Goal: Information Seeking & Learning: Check status

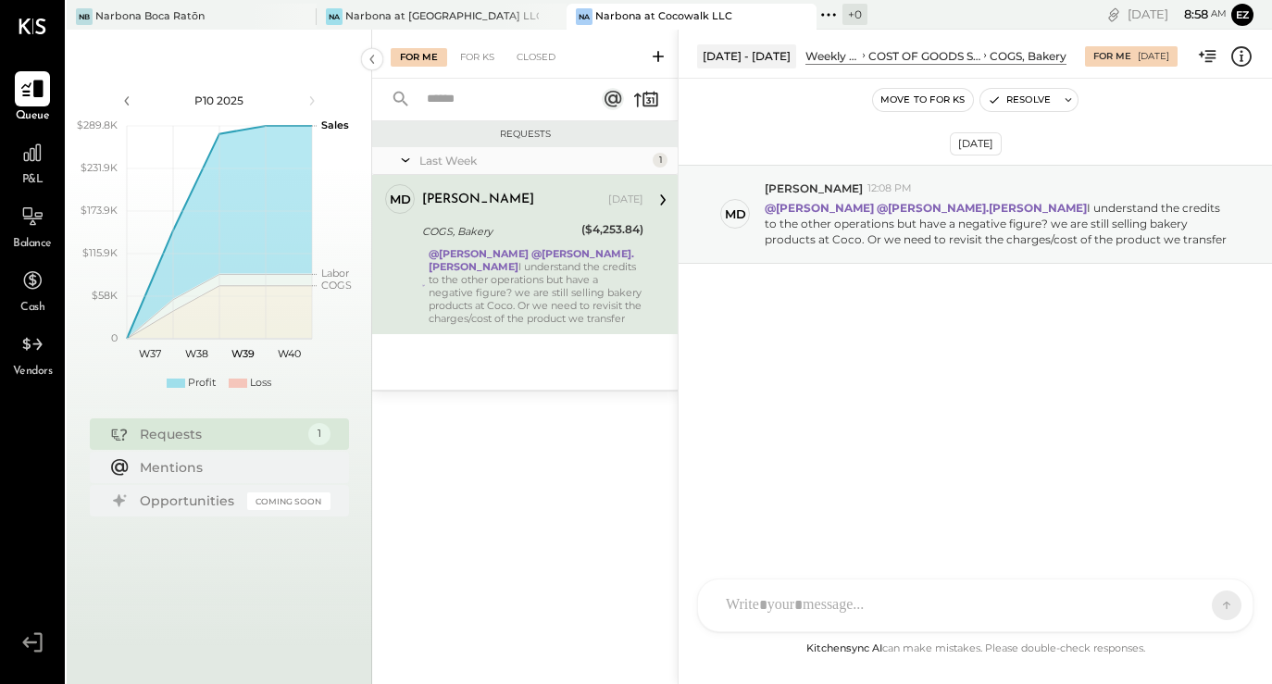
click at [48, 98] on div at bounding box center [32, 88] width 35 height 35
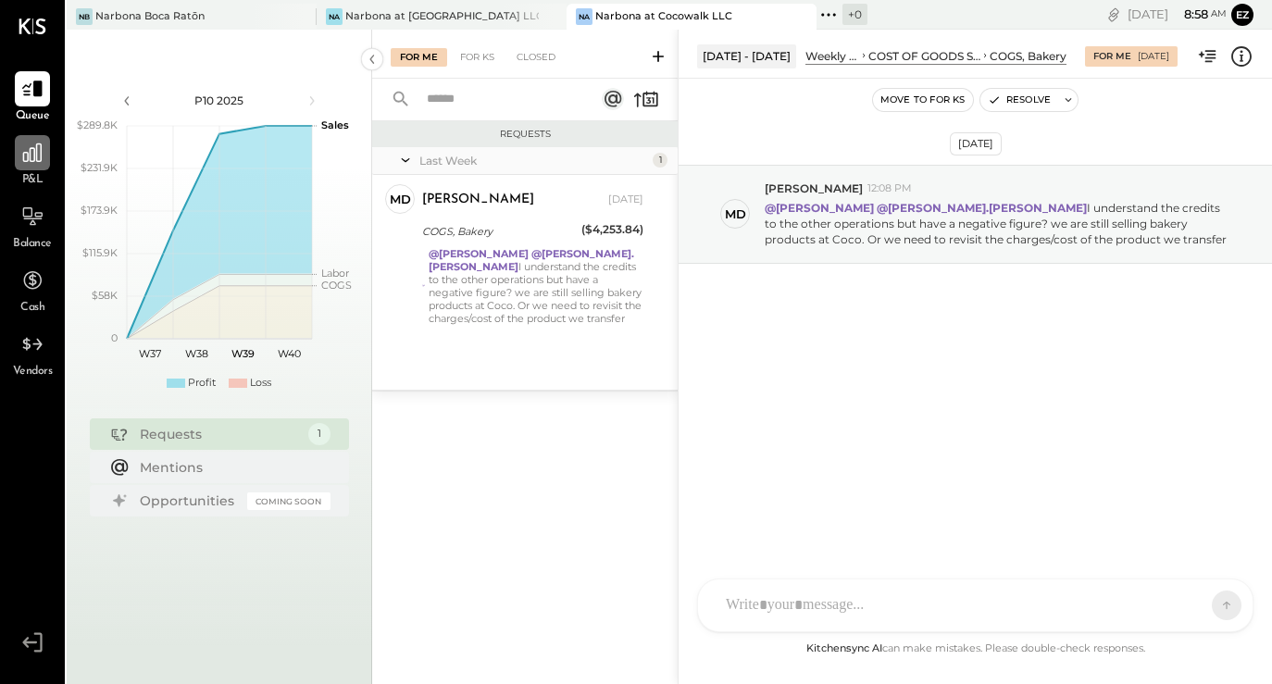
click at [34, 168] on div at bounding box center [32, 152] width 35 height 35
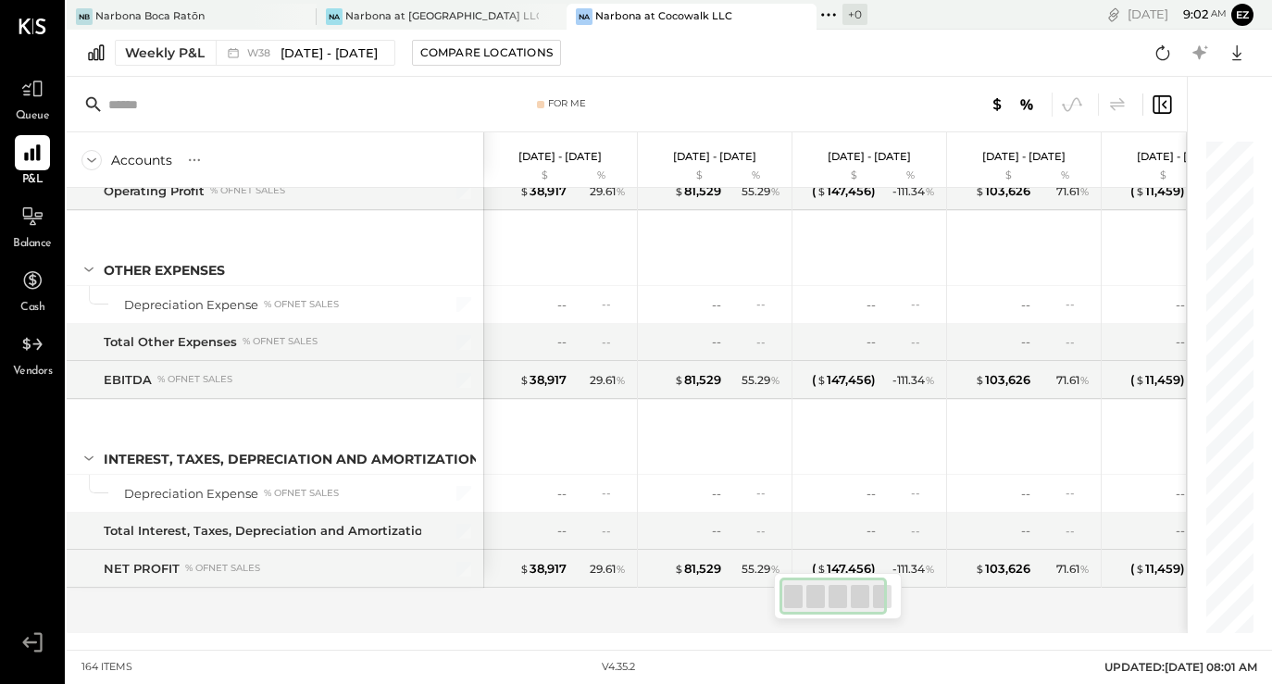
click at [520, 615] on div "SALES Sales, Food % of GROSS SALES Sales, Liquor % of GROSS SALES Sales, Beer %…" at bounding box center [627, 410] width 1120 height 445
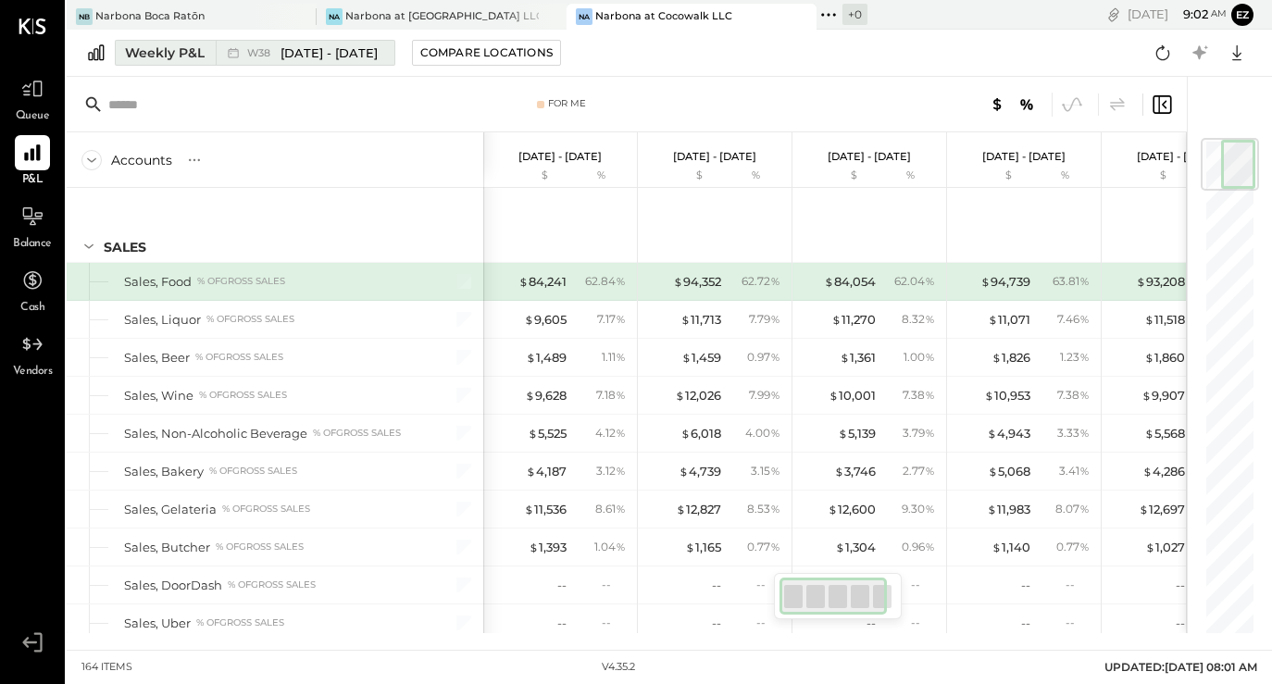
click at [167, 51] on div "Weekly P&L" at bounding box center [165, 52] width 80 height 19
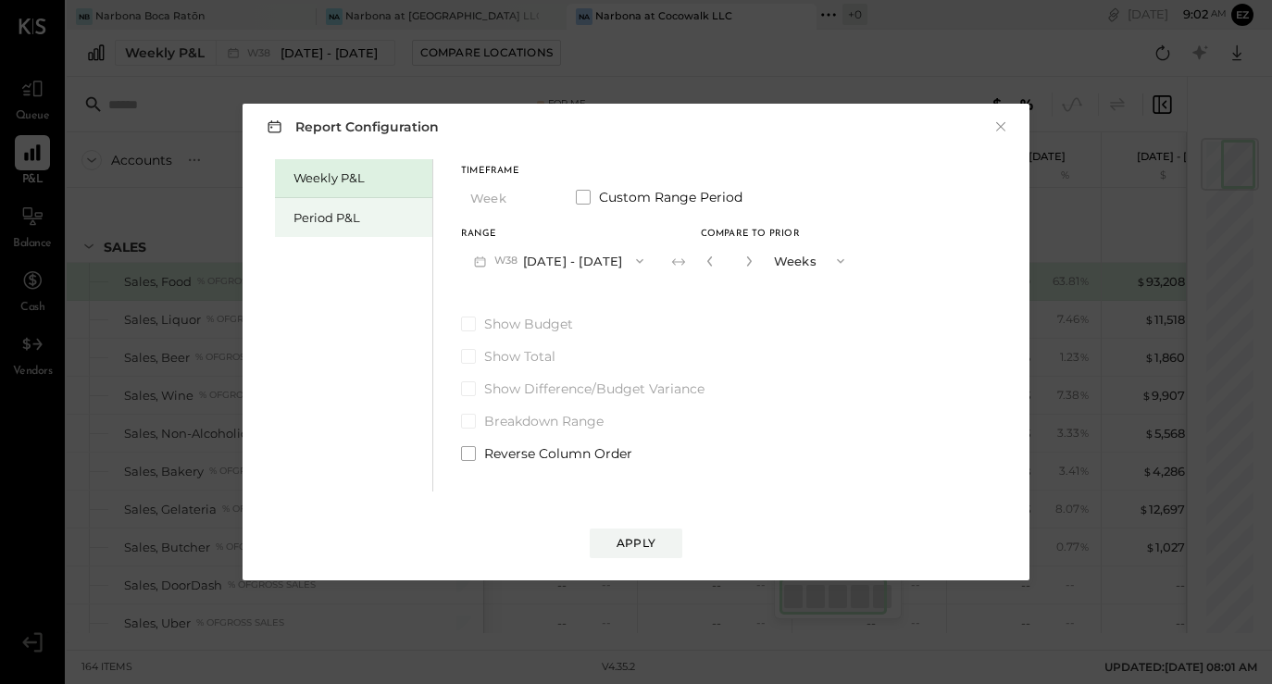
click at [359, 222] on div "Period P&L" at bounding box center [358, 218] width 130 height 18
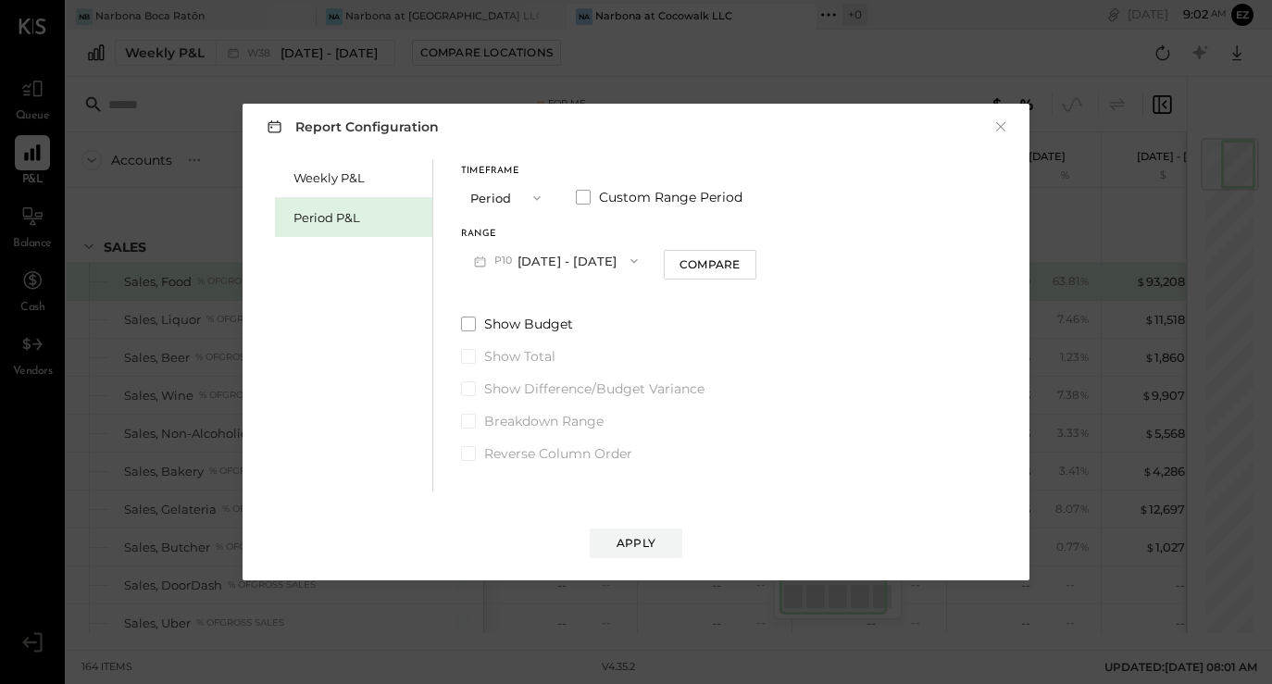
click at [517, 261] on button "P10 [DATE] - [DATE]" at bounding box center [556, 260] width 190 height 34
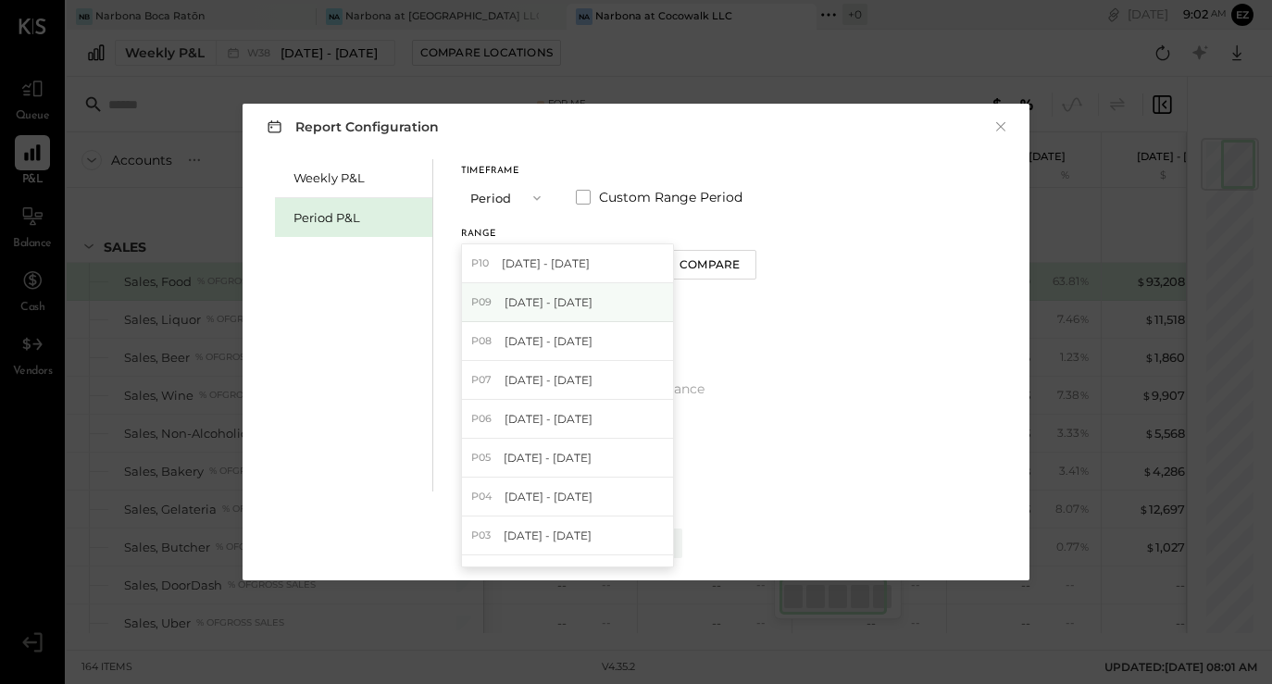
click at [540, 307] on span "[DATE] - [DATE]" at bounding box center [548, 302] width 88 height 16
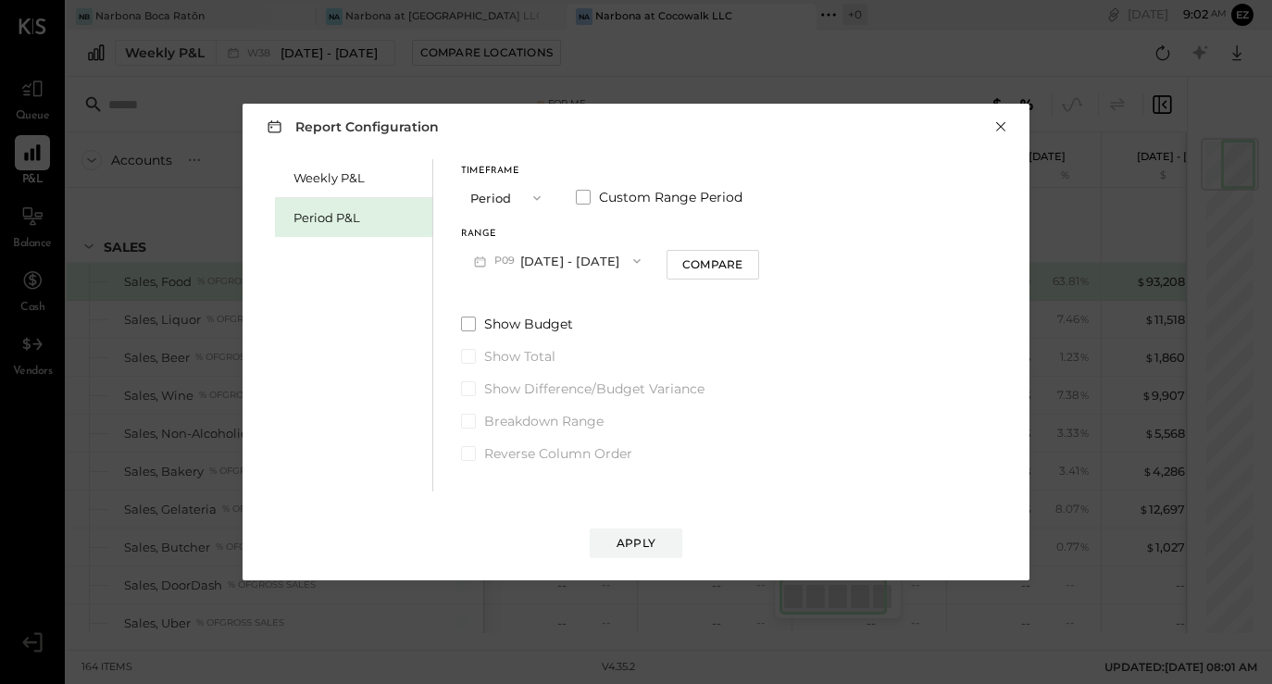
click at [999, 132] on button "×" at bounding box center [1000, 127] width 17 height 19
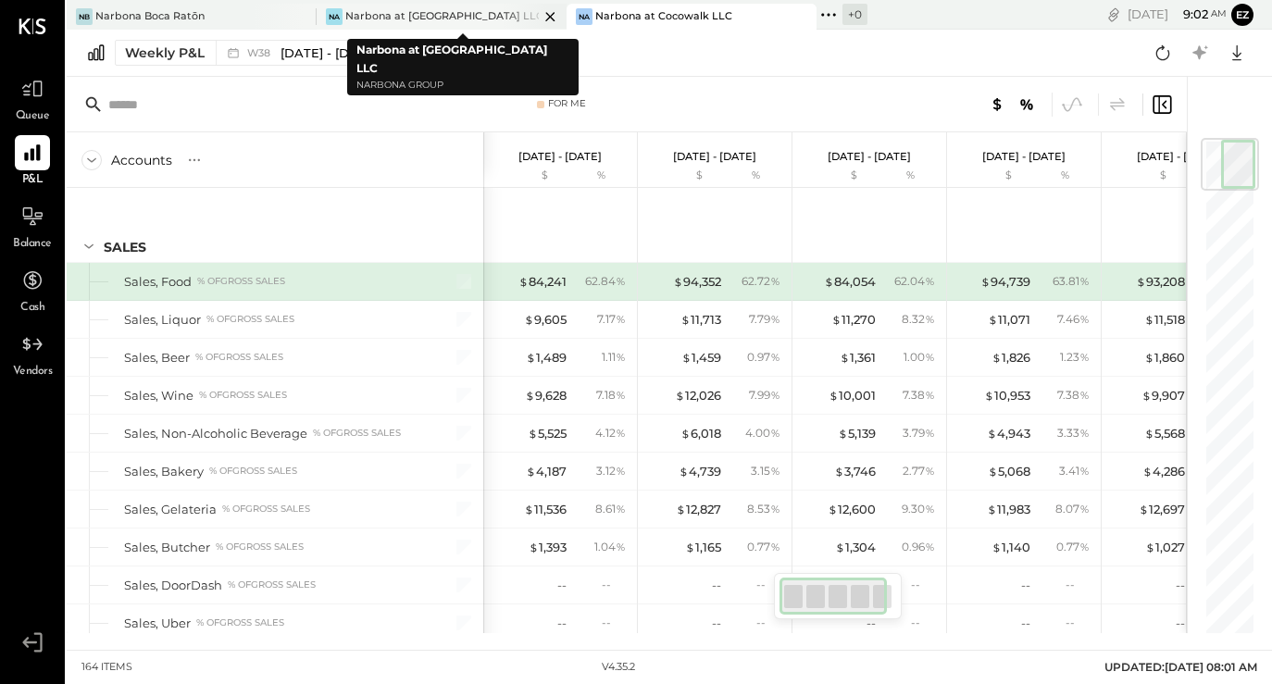
click at [451, 12] on div "Narbona at [GEOGRAPHIC_DATA] LLC" at bounding box center [441, 16] width 193 height 15
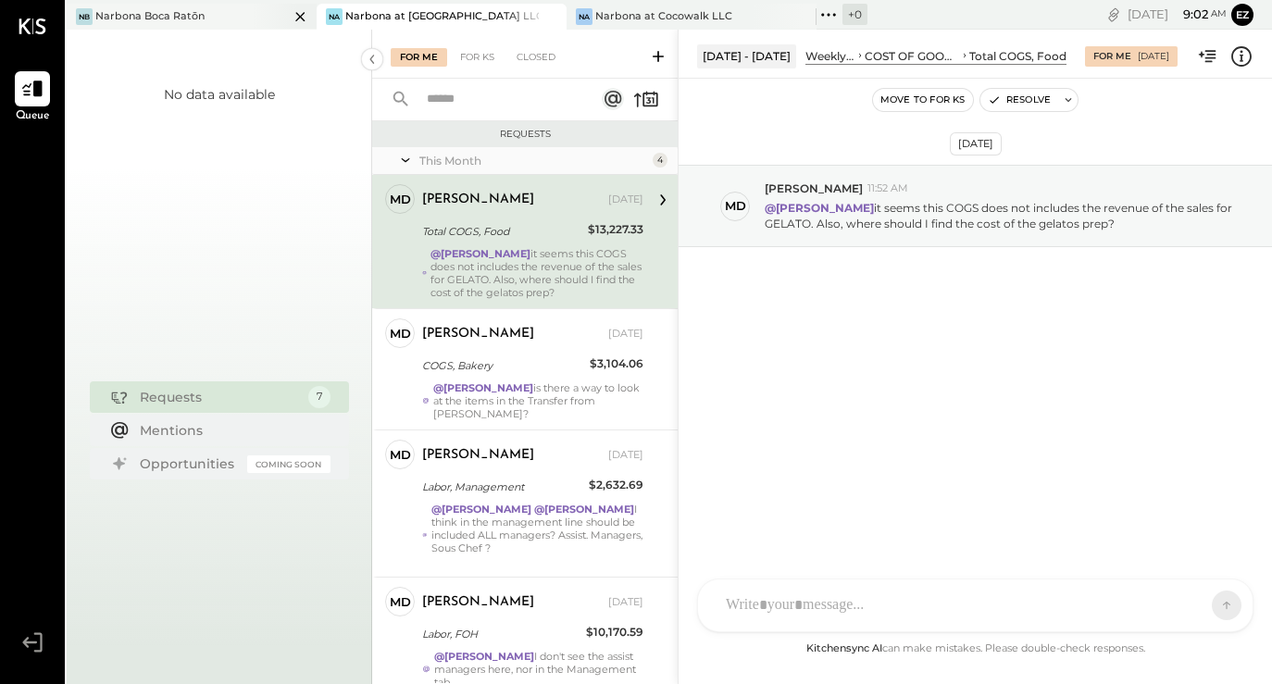
click at [256, 12] on div at bounding box center [284, 16] width 65 height 25
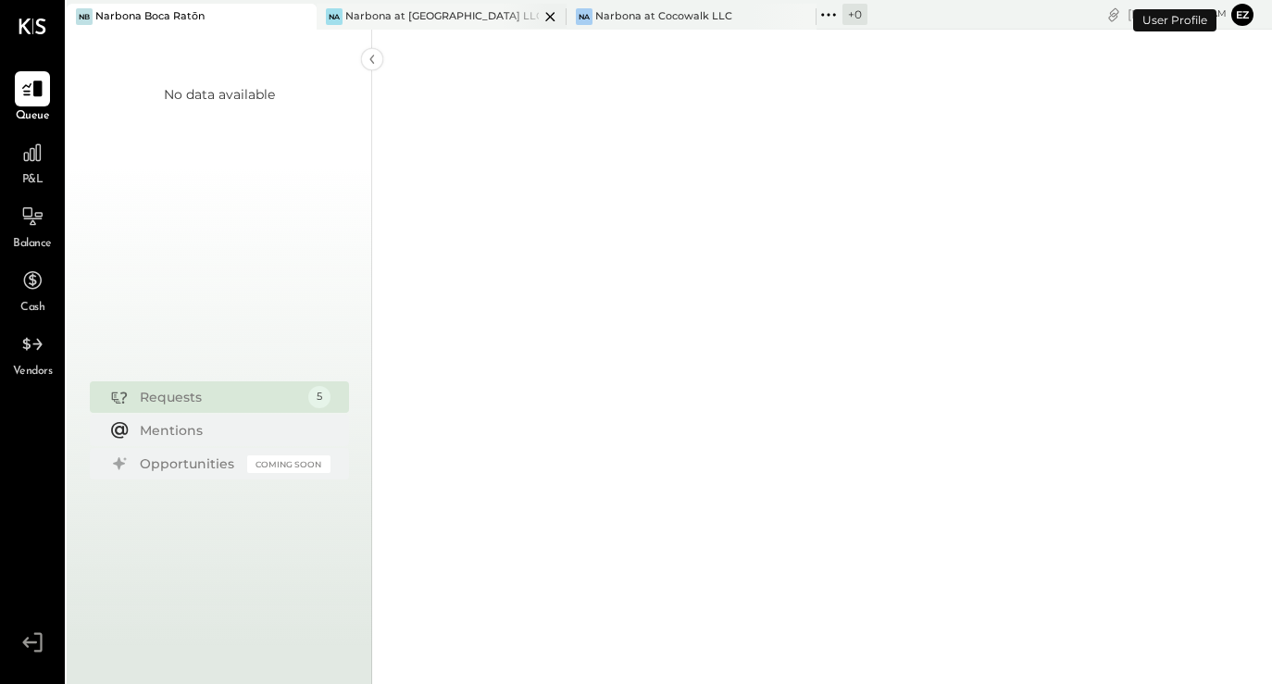
click at [461, 8] on div "Na Narbona at [GEOGRAPHIC_DATA] LLC" at bounding box center [428, 16] width 222 height 17
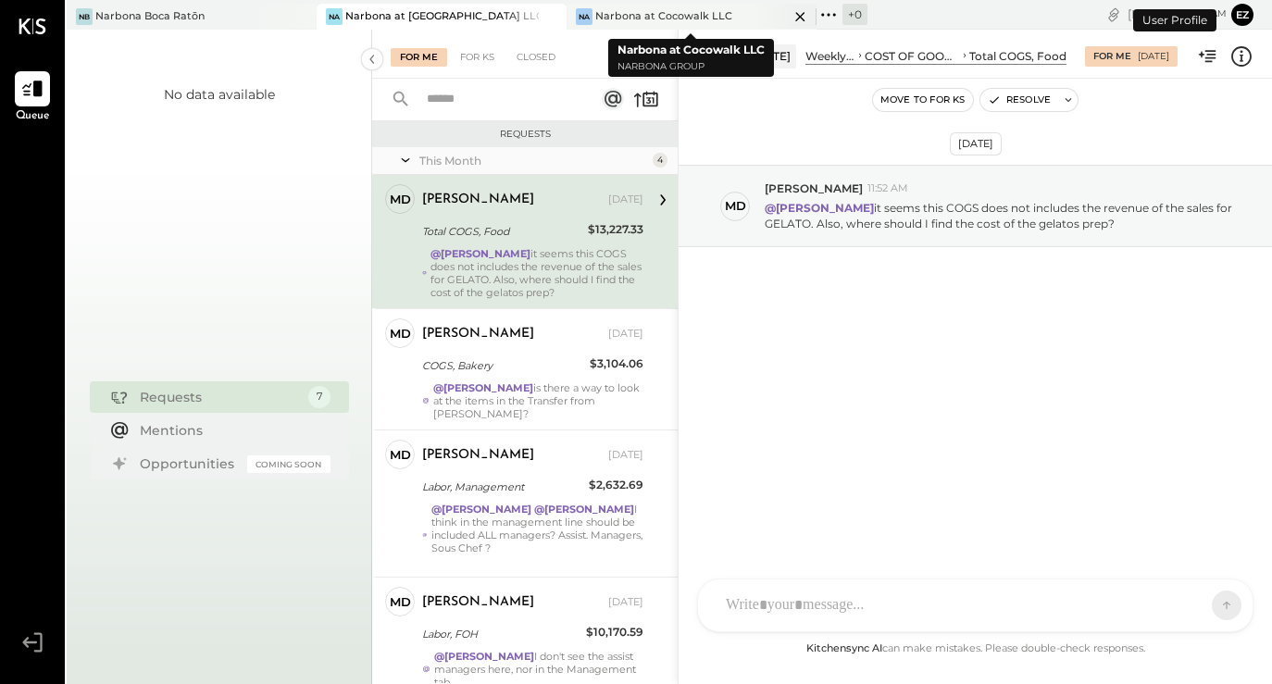
click at [617, 14] on div "Narbona at Cocowalk LLC" at bounding box center [663, 16] width 137 height 15
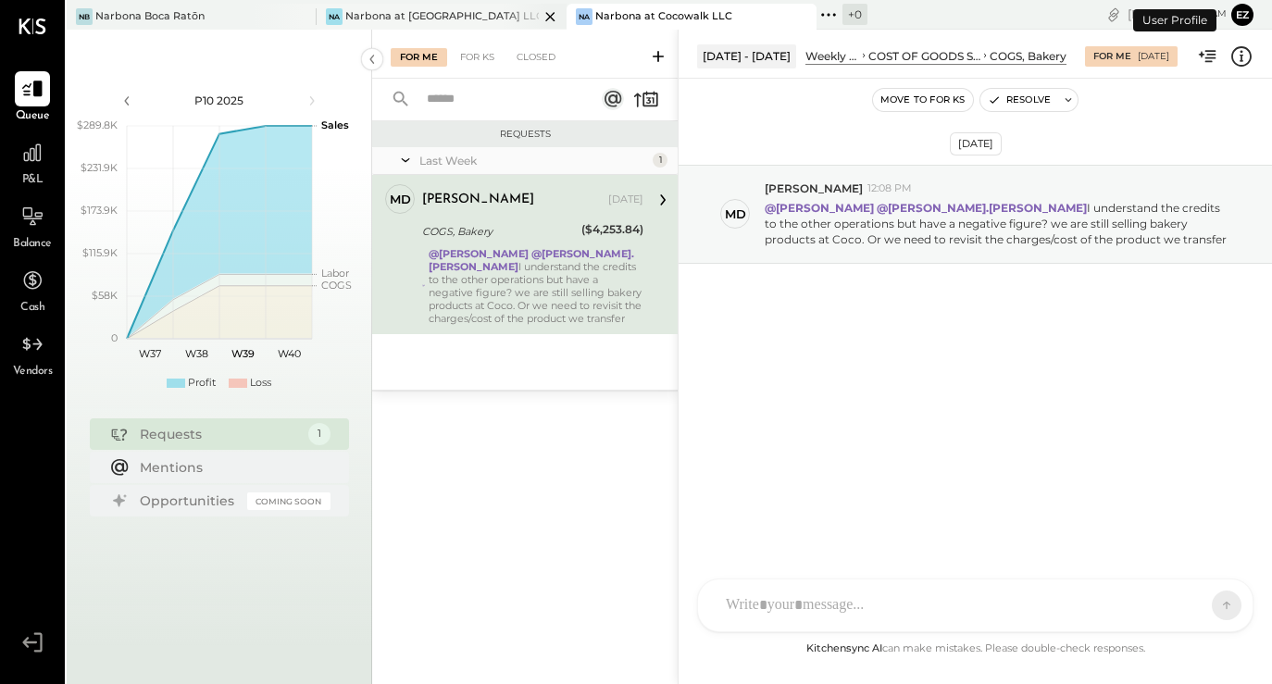
click at [493, 4] on div "Na Narbona at [GEOGRAPHIC_DATA] LLC" at bounding box center [442, 17] width 250 height 26
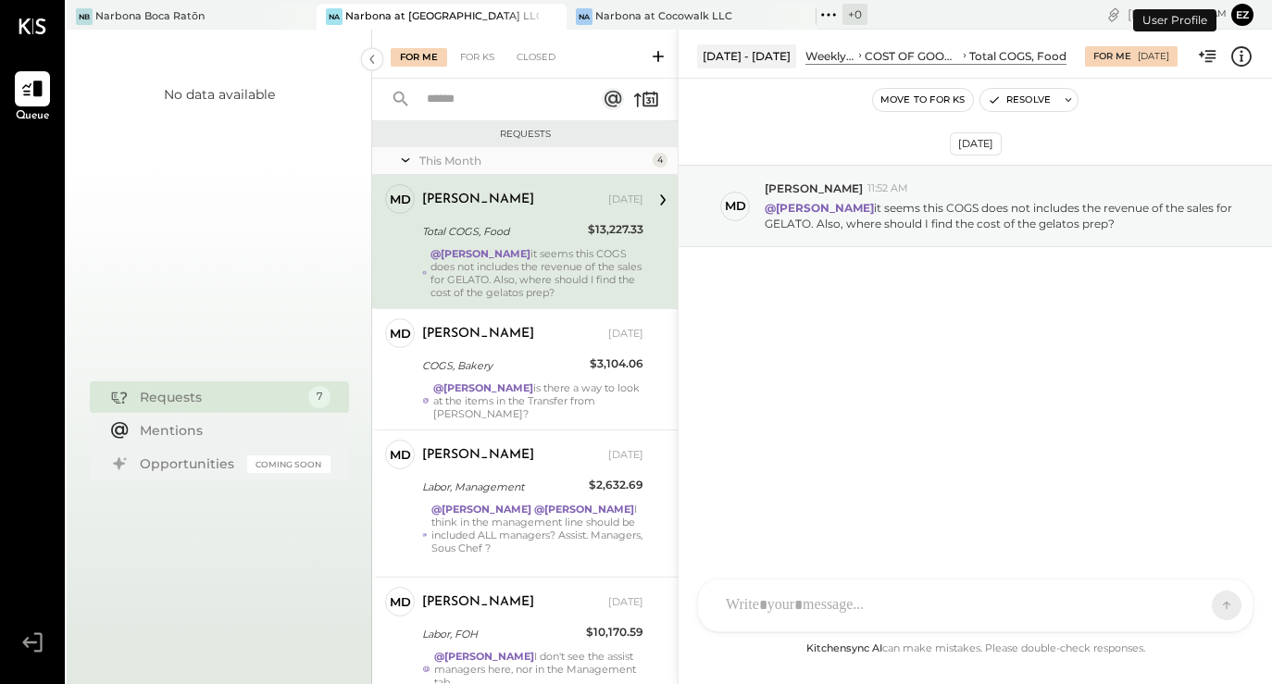
click at [39, 199] on ul "Queue" at bounding box center [32, 349] width 63 height 557
click at [664, 21] on div "Narbona at Cocowalk LLC" at bounding box center [663, 16] width 137 height 15
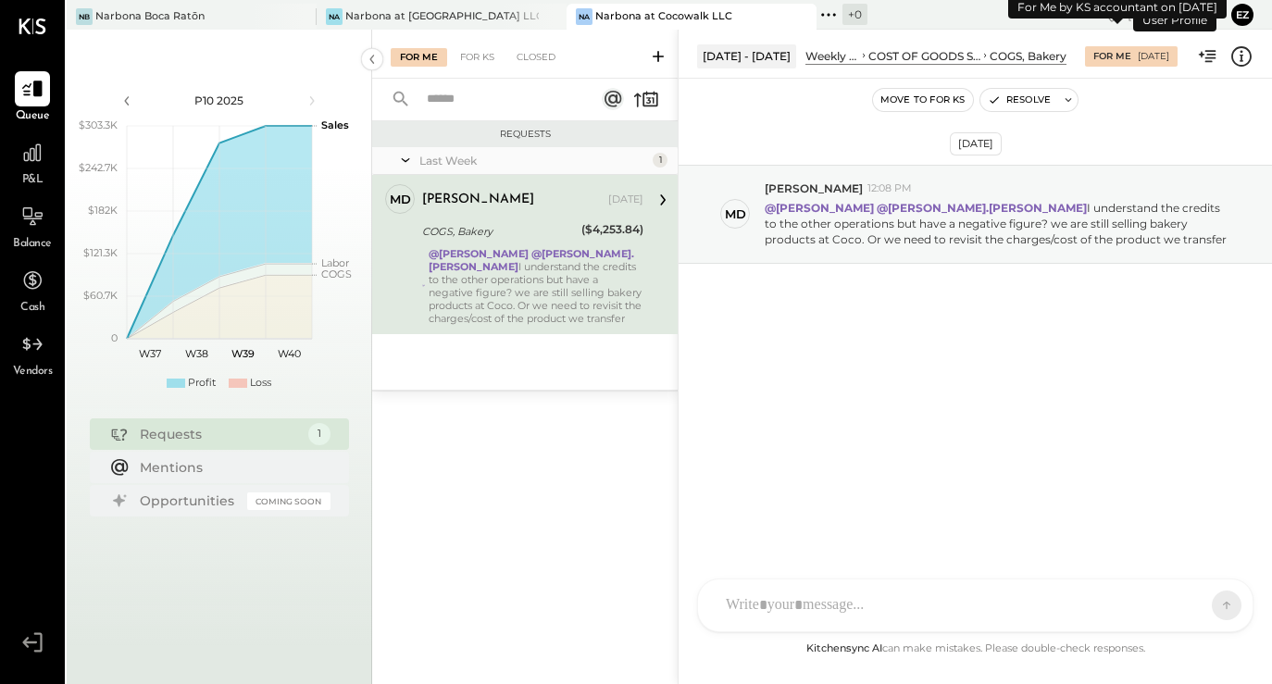
click at [1137, 55] on div "[DATE]" at bounding box center [1152, 56] width 31 height 13
click at [967, 147] on div "[DATE]" at bounding box center [976, 143] width 52 height 23
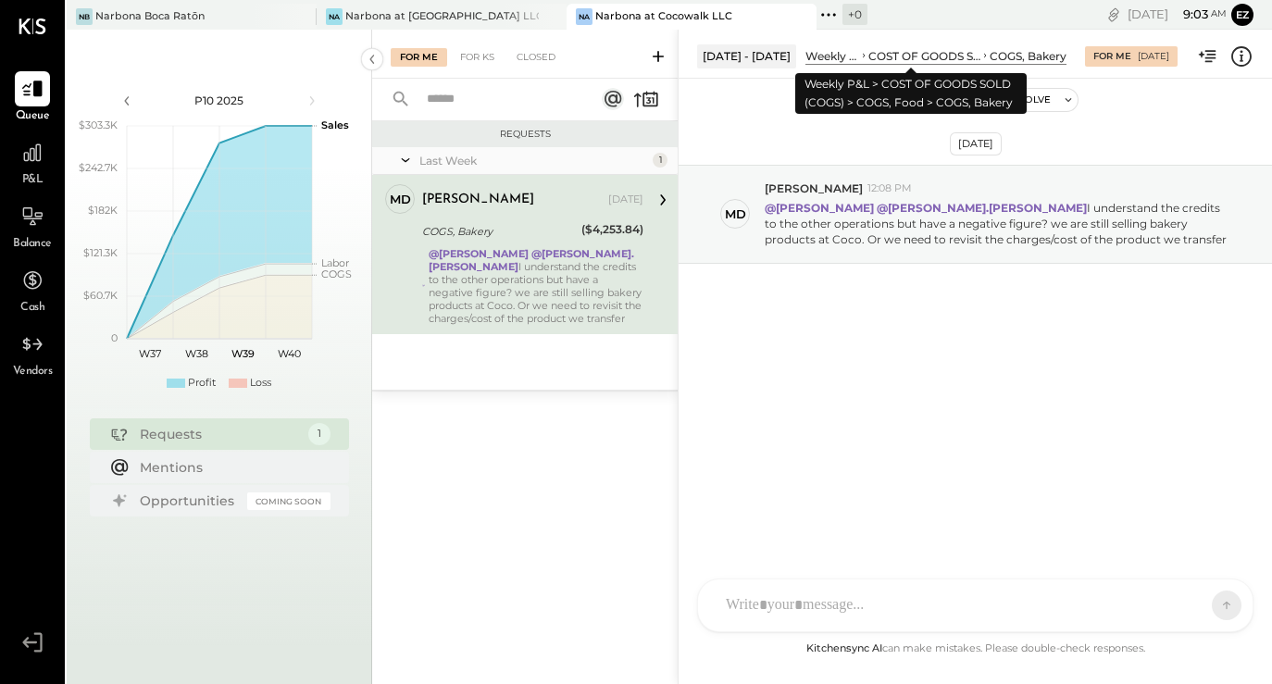
click at [905, 57] on div "COST OF GOODS SOLD (COGS)" at bounding box center [924, 56] width 112 height 16
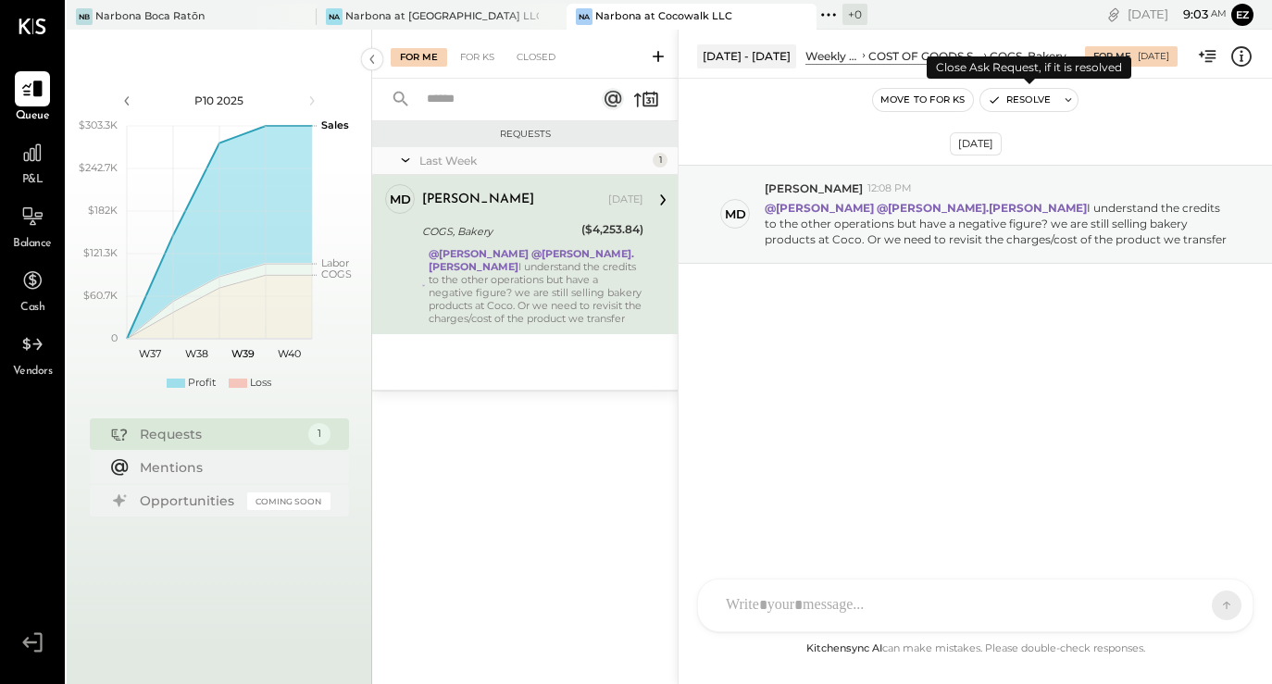
click at [1050, 96] on button "Resolve" at bounding box center [1019, 100] width 78 height 22
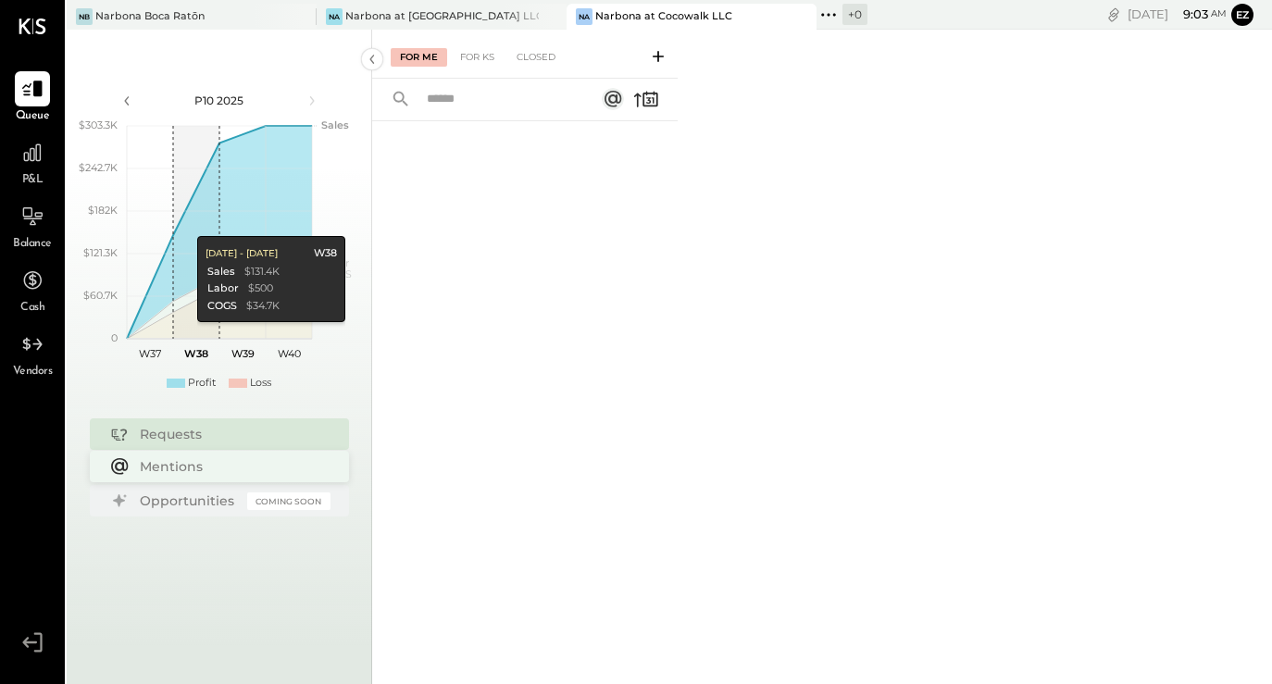
click at [182, 467] on div "Mentions" at bounding box center [230, 466] width 181 height 19
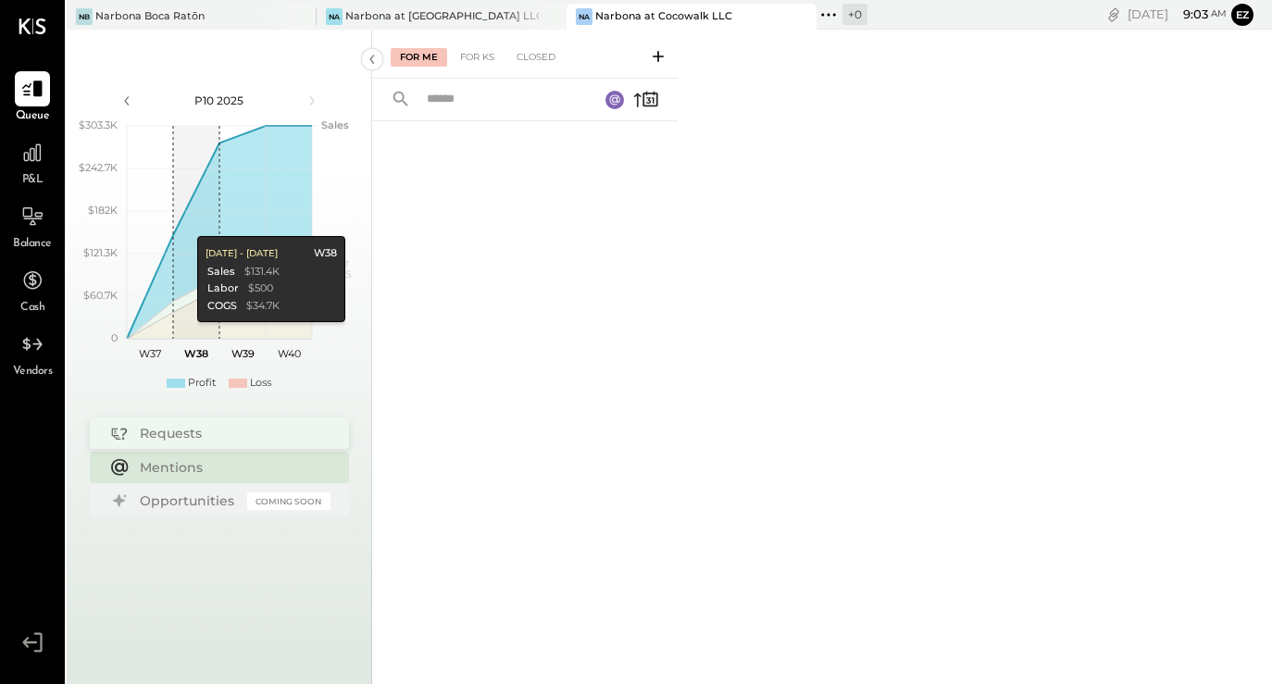
click at [195, 429] on div "Requests" at bounding box center [230, 433] width 181 height 19
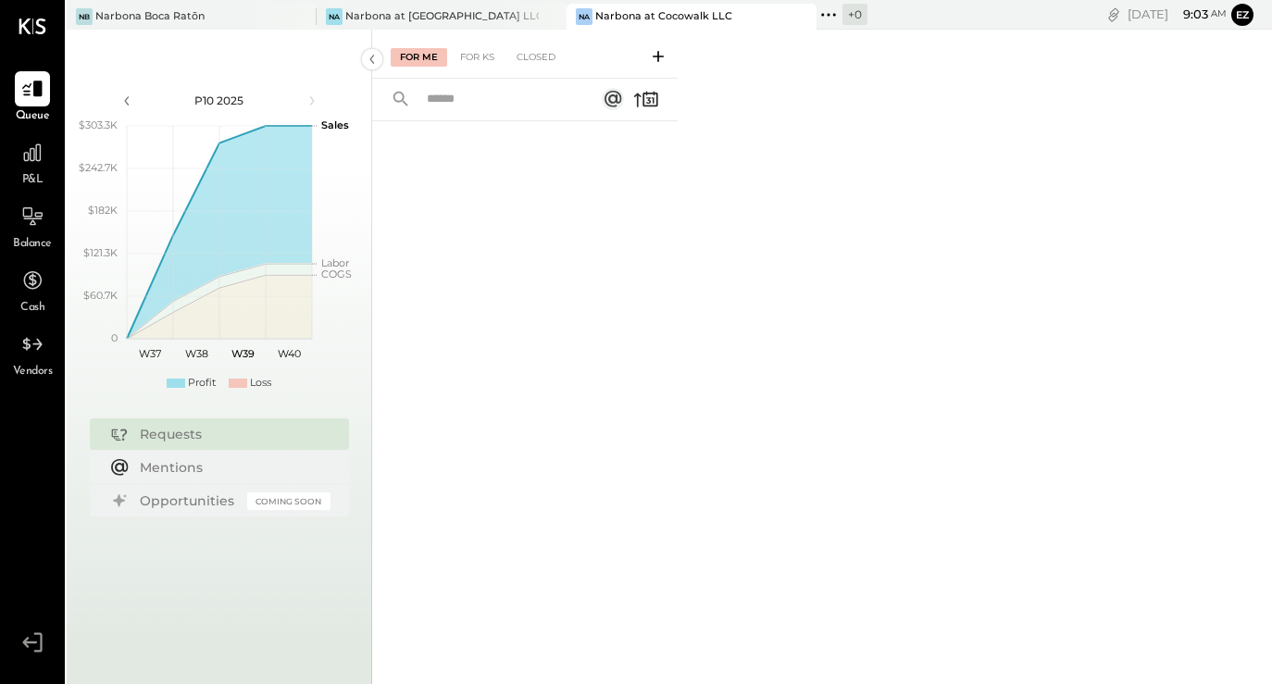
click at [621, 98] on icon at bounding box center [612, 99] width 17 height 17
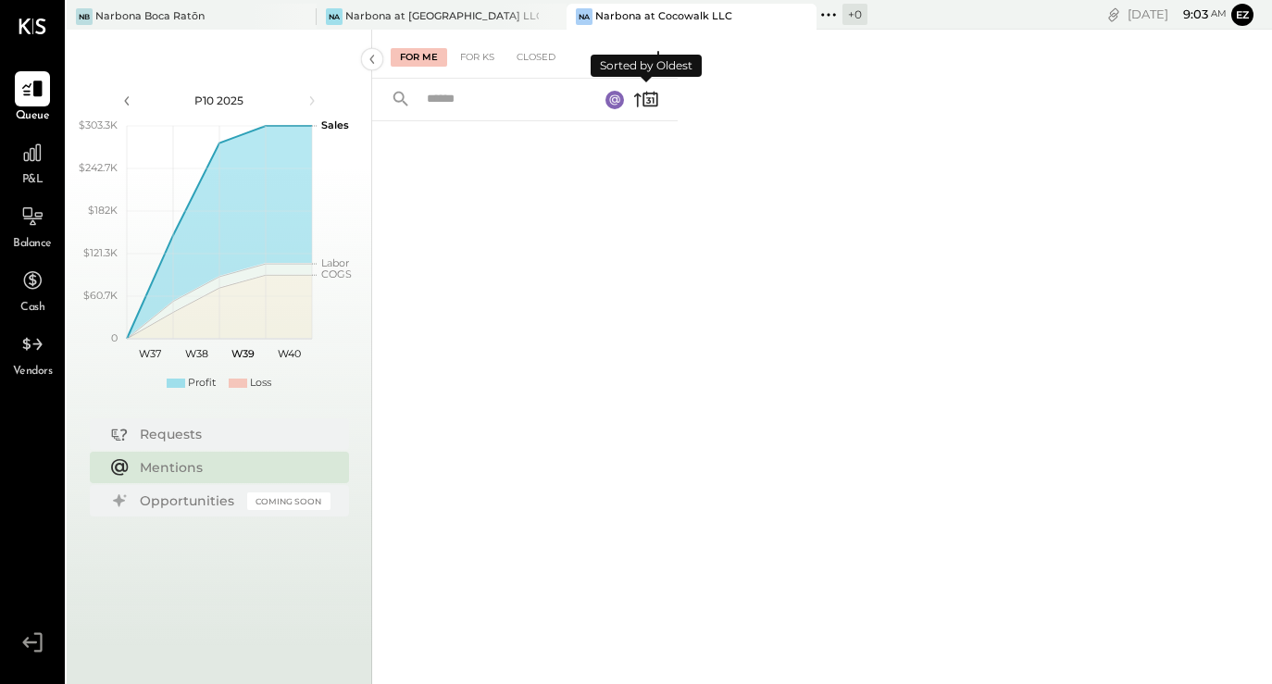
click at [633, 99] on icon at bounding box center [646, 99] width 26 height 26
click at [616, 98] on icon at bounding box center [614, 99] width 10 height 10
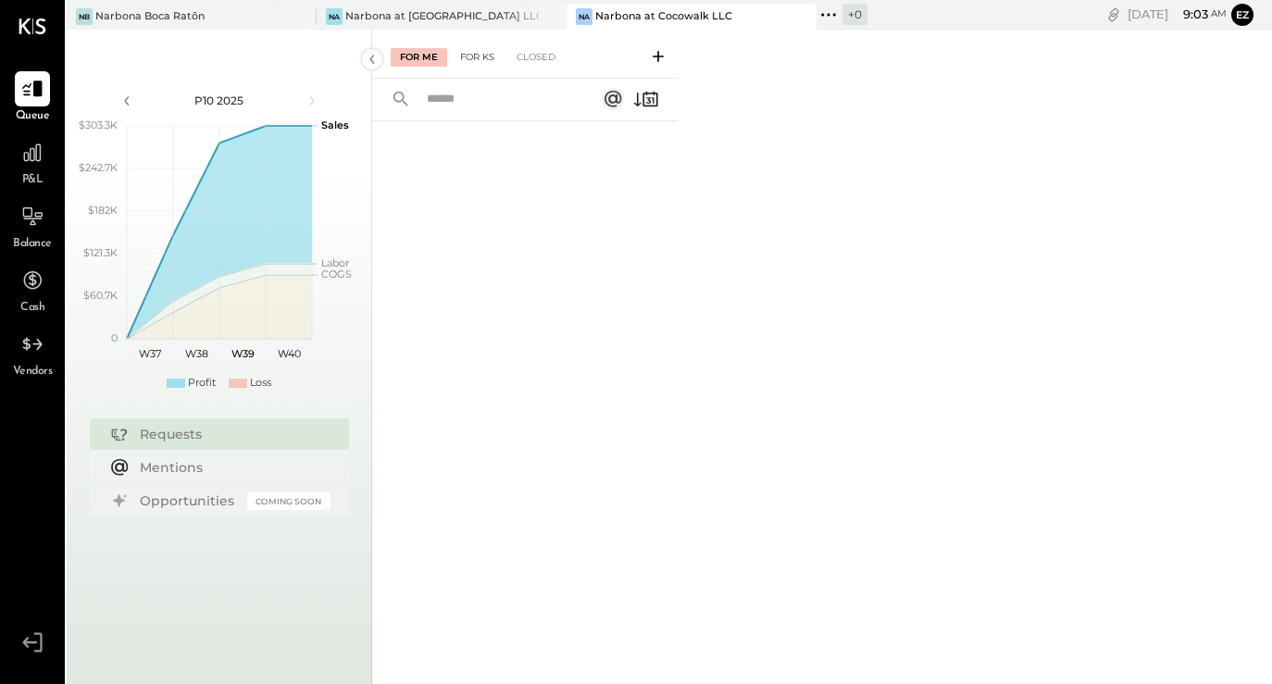
click at [481, 58] on div "For KS" at bounding box center [477, 57] width 53 height 19
click at [529, 57] on div "Closed" at bounding box center [535, 57] width 57 height 19
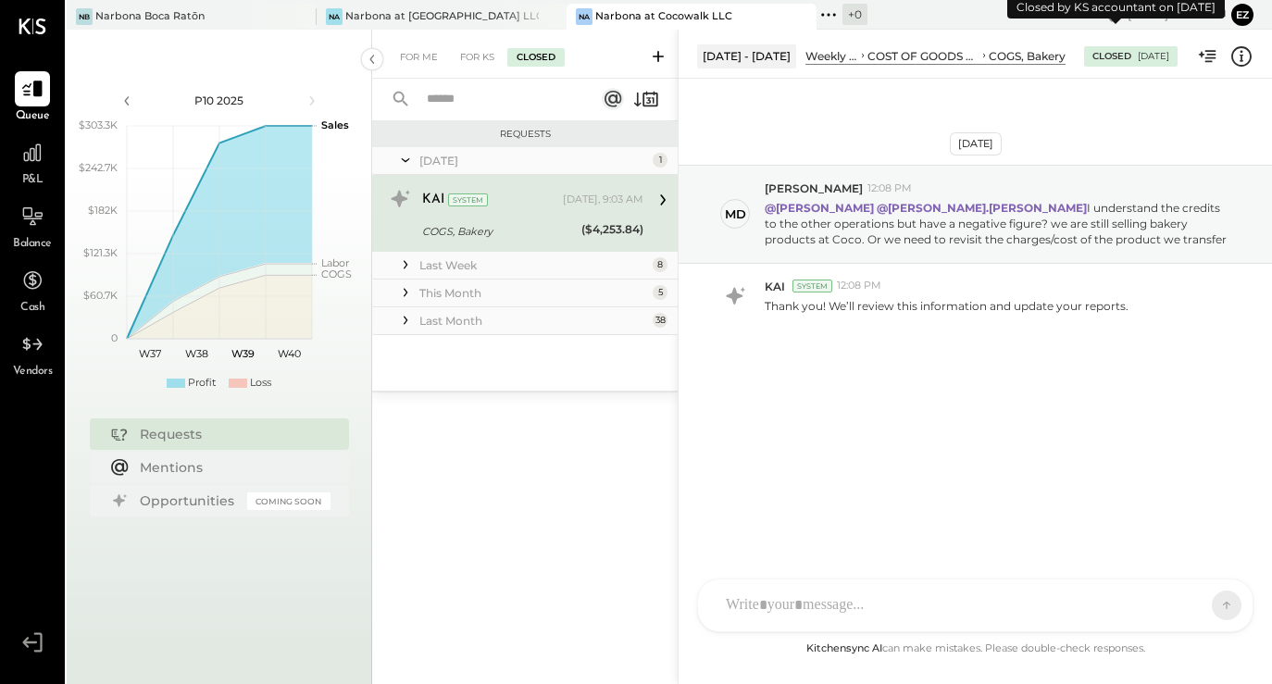
click at [1141, 57] on div "[DATE]" at bounding box center [1152, 56] width 31 height 13
click at [790, 228] on p "@[PERSON_NAME] @[PERSON_NAME].[PERSON_NAME] I understand the credits to the oth…" at bounding box center [997, 223] width 467 height 47
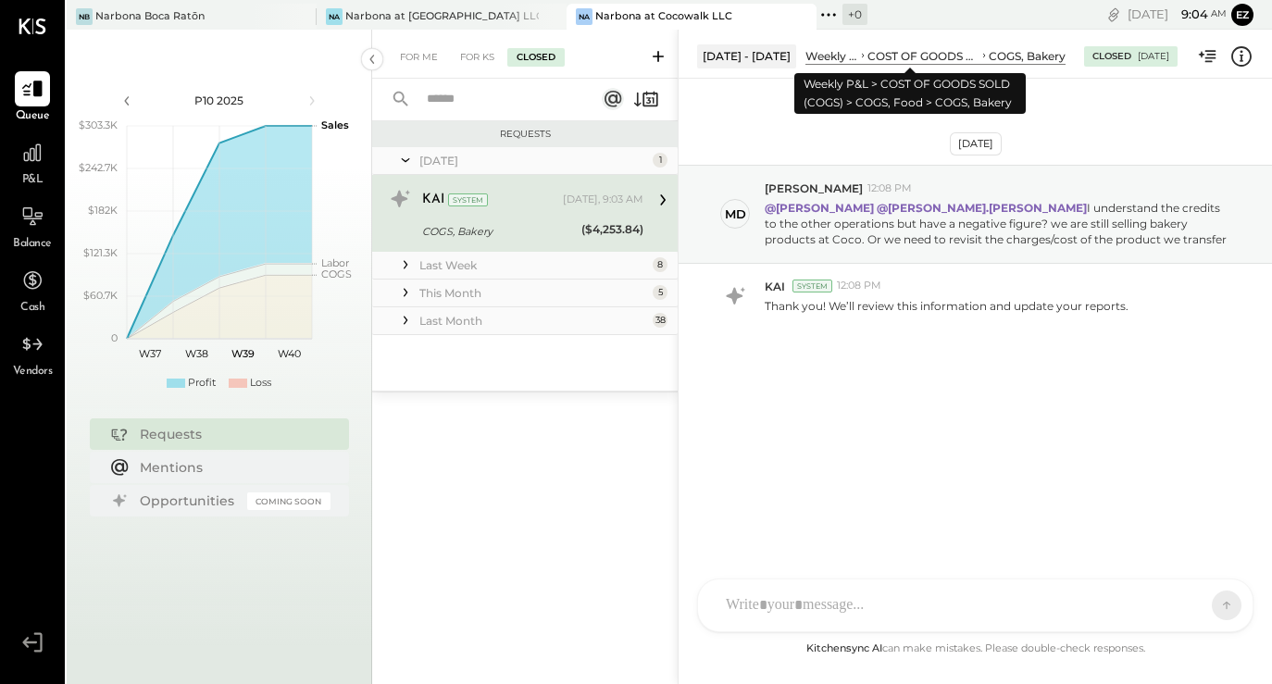
click at [900, 52] on div "COST OF GOODS SOLD (COGS)" at bounding box center [923, 56] width 112 height 16
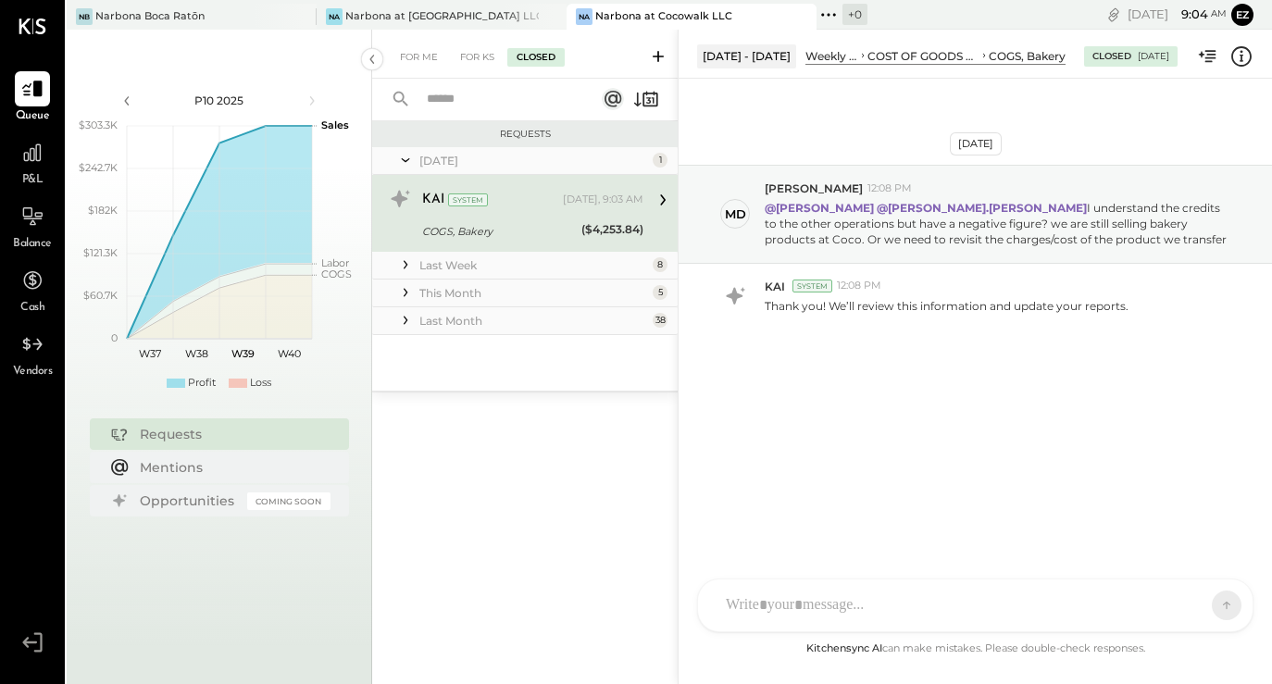
click at [648, 207] on div at bounding box center [660, 199] width 34 height 31
click at [650, 173] on div "[DATE] 1" at bounding box center [524, 161] width 305 height 28
click at [1133, 81] on div at bounding box center [974, 88] width 593 height 19
click at [1013, 203] on p "@[PERSON_NAME] @[PERSON_NAME].[PERSON_NAME] I understand the credits to the oth…" at bounding box center [997, 223] width 467 height 47
click at [659, 205] on icon at bounding box center [663, 200] width 24 height 24
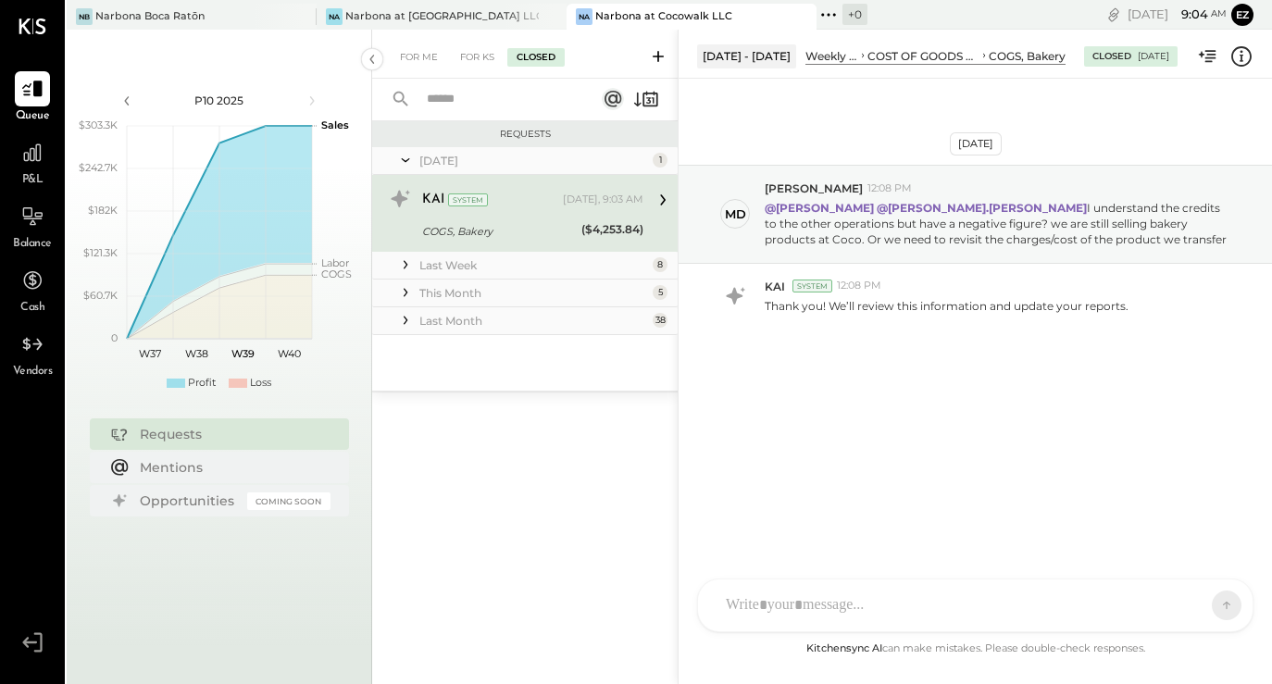
click at [658, 156] on div "1" at bounding box center [659, 160] width 15 height 15
click at [406, 156] on icon at bounding box center [405, 160] width 19 height 46
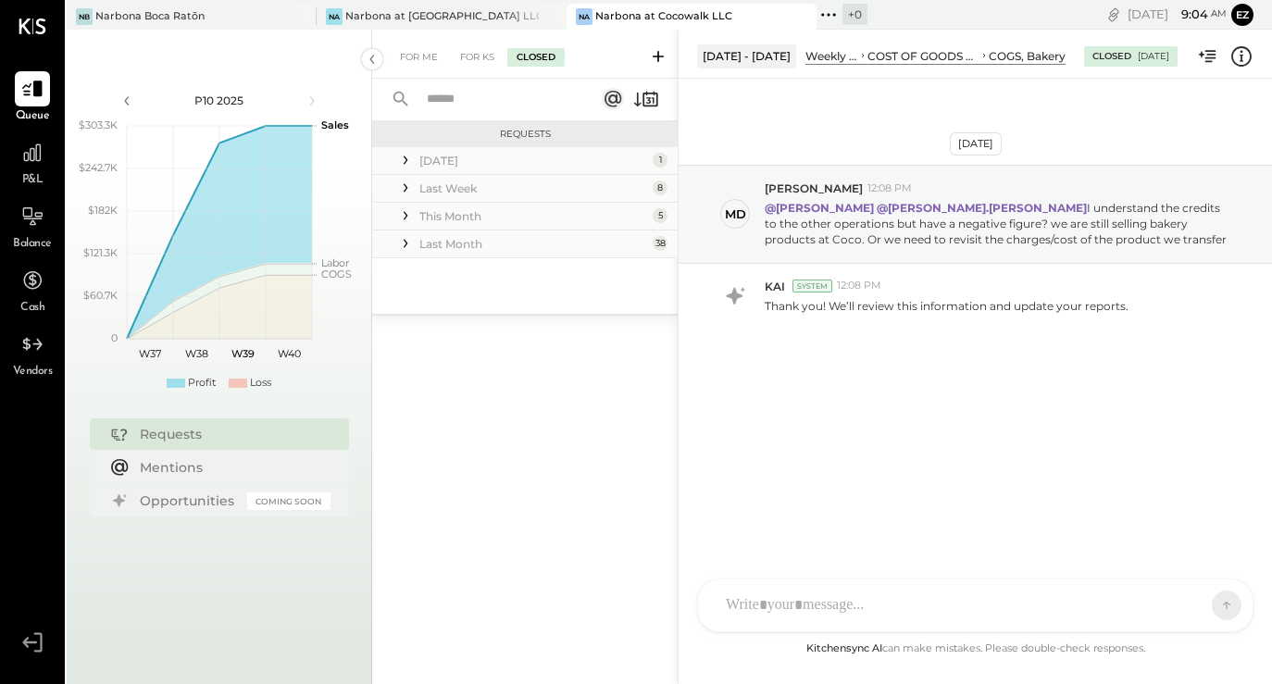
click at [406, 191] on icon at bounding box center [405, 188] width 19 height 19
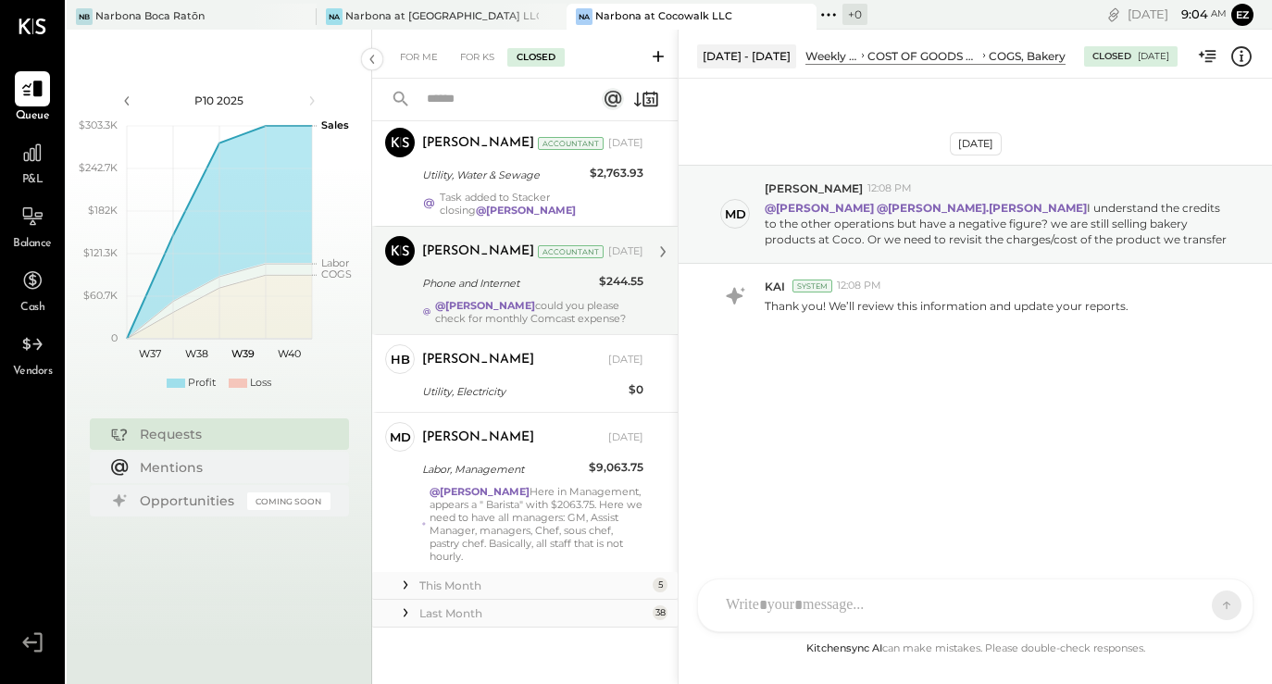
scroll to position [464, 0]
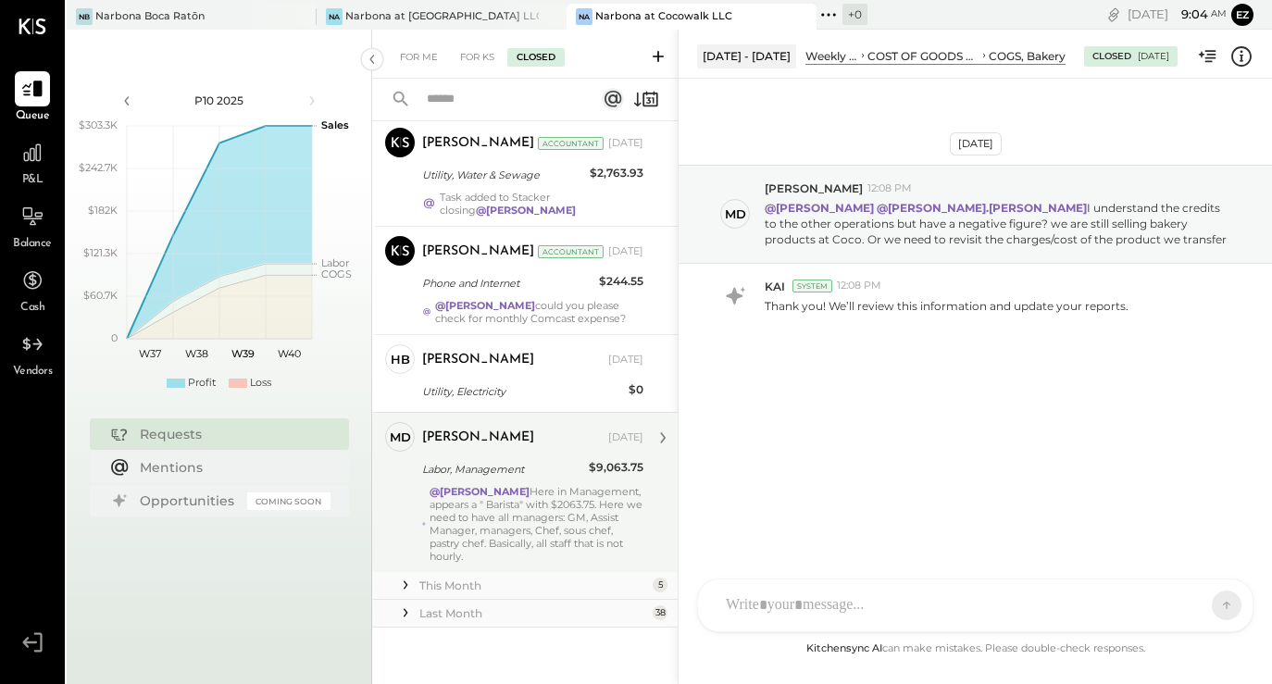
click at [460, 528] on div "@[PERSON_NAME] Here in Management, appears a " Barista" with $2063.75. Here we …" at bounding box center [536, 524] width 214 height 78
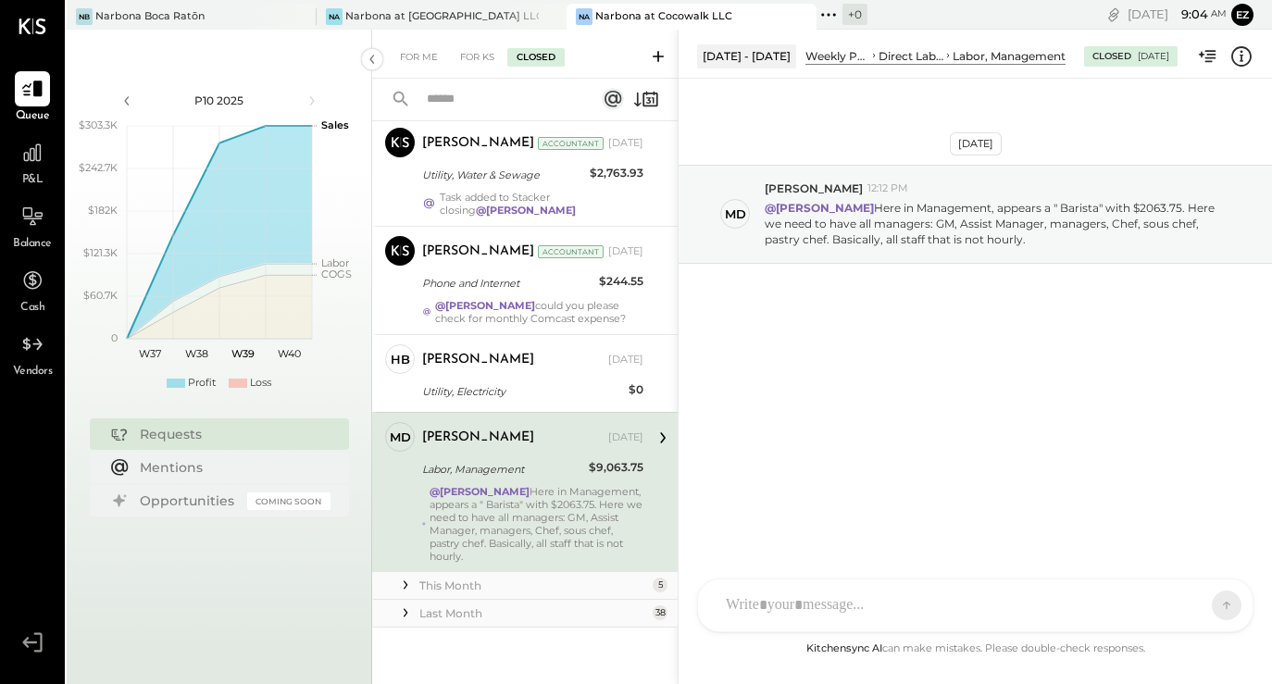
click at [463, 585] on div "This Month" at bounding box center [533, 586] width 229 height 16
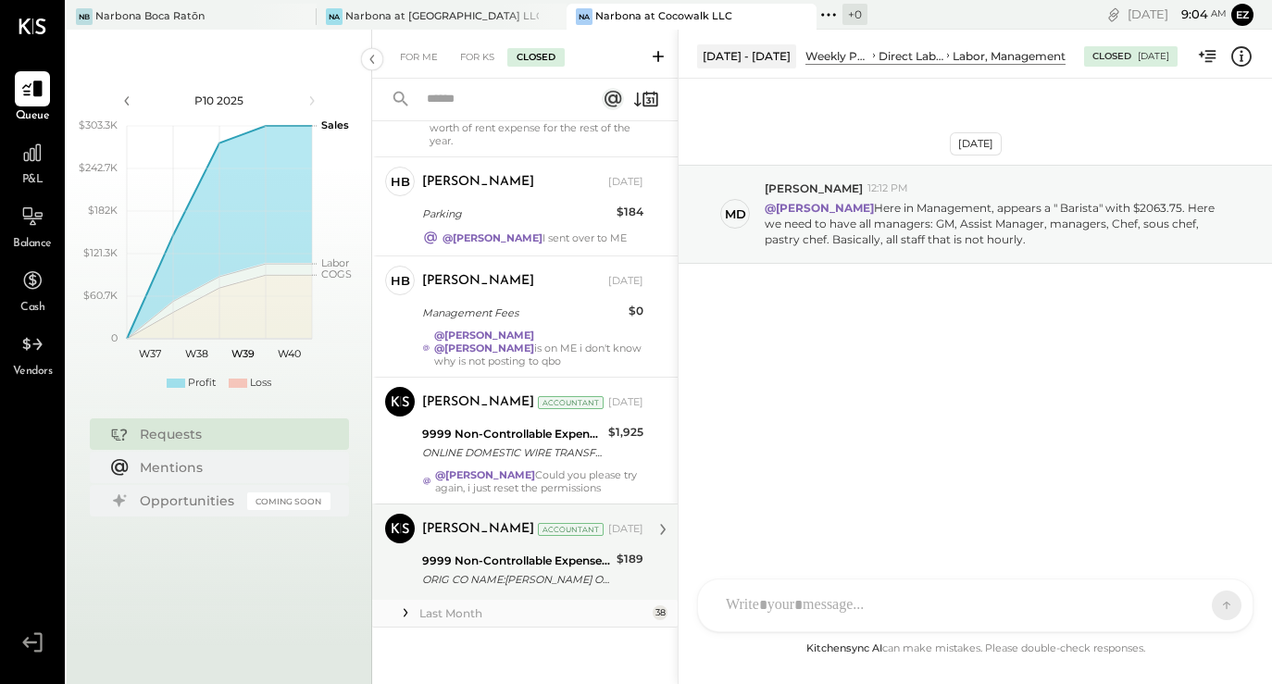
scroll to position [1075, 0]
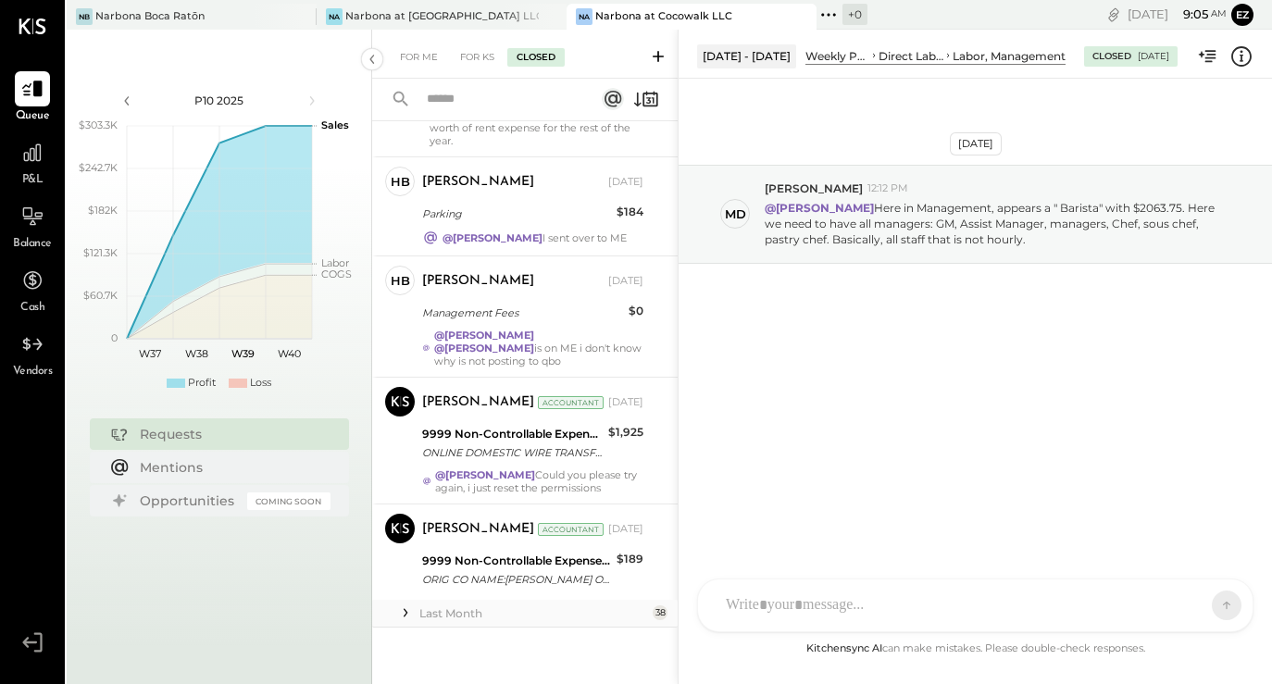
click at [423, 610] on div "Last Month" at bounding box center [533, 613] width 229 height 16
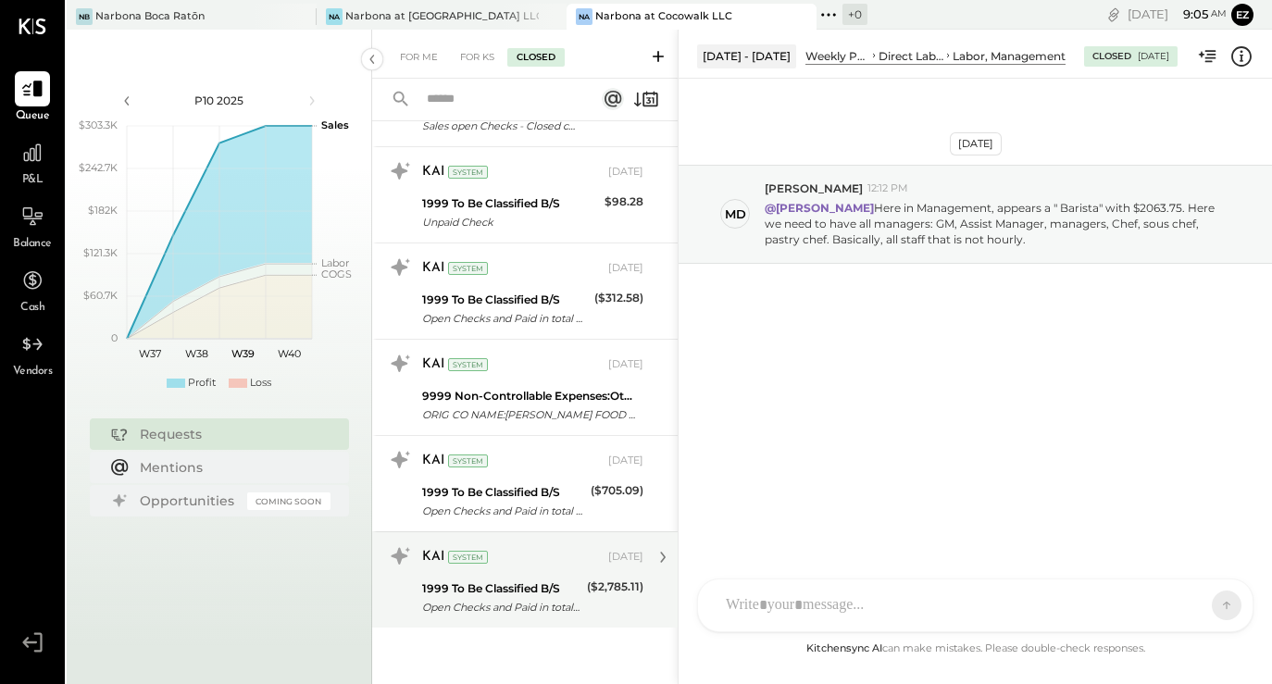
scroll to position [5141, 0]
